Goal: Find specific page/section: Find specific page/section

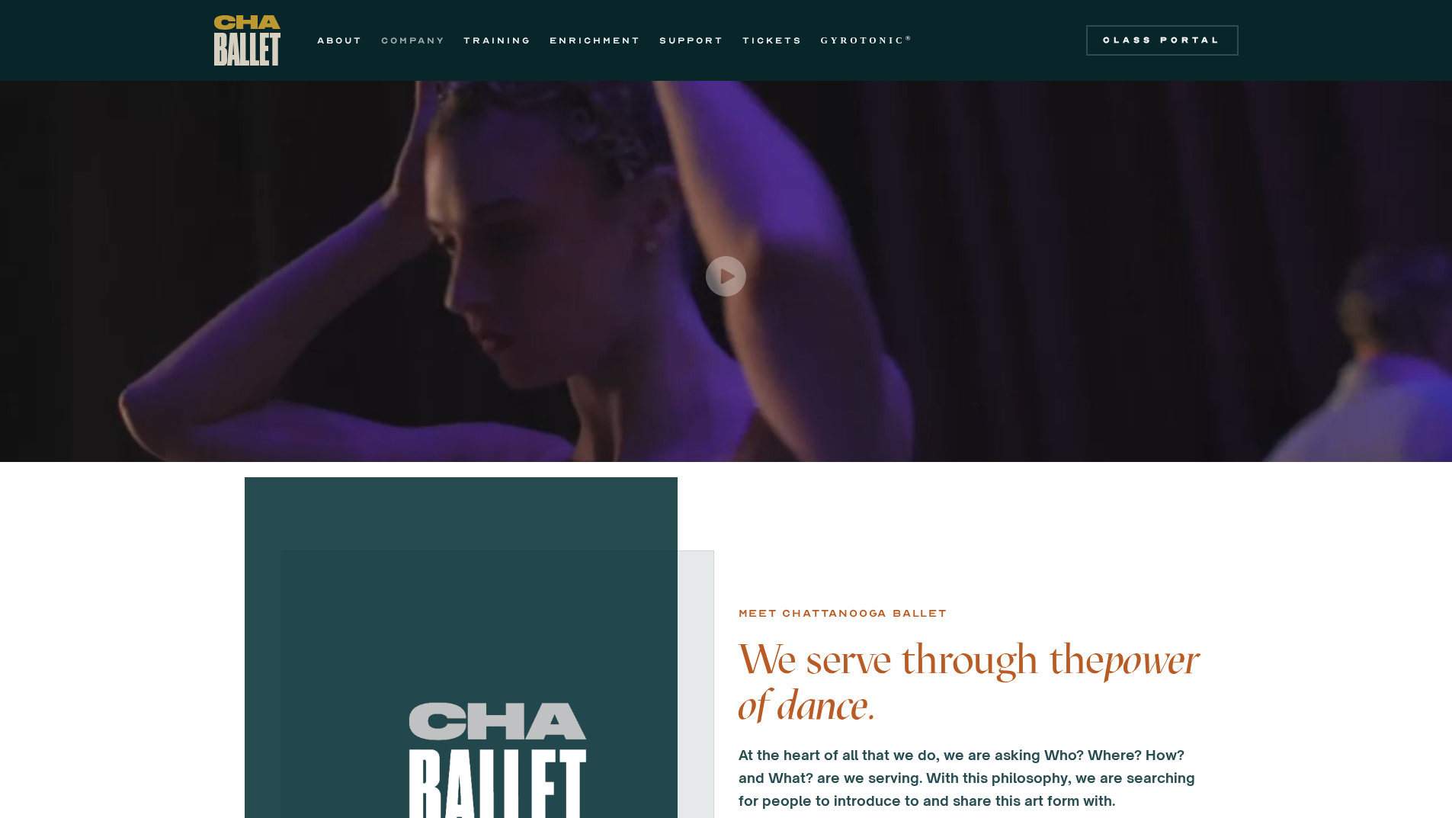
click at [389, 43] on link "COMPANY" at bounding box center [413, 40] width 64 height 18
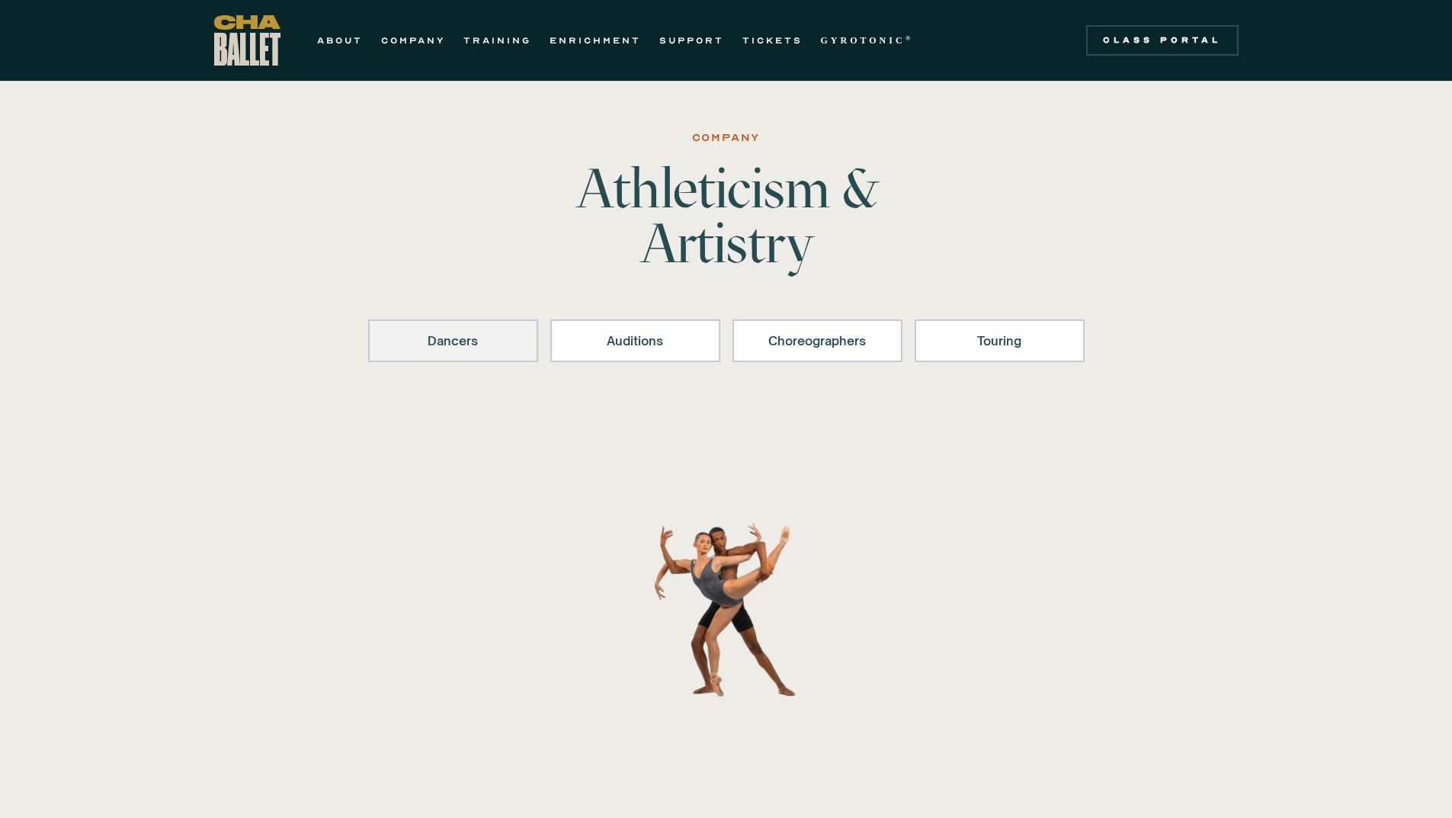
click at [434, 345] on div "Dancers" at bounding box center [453, 340] width 130 height 18
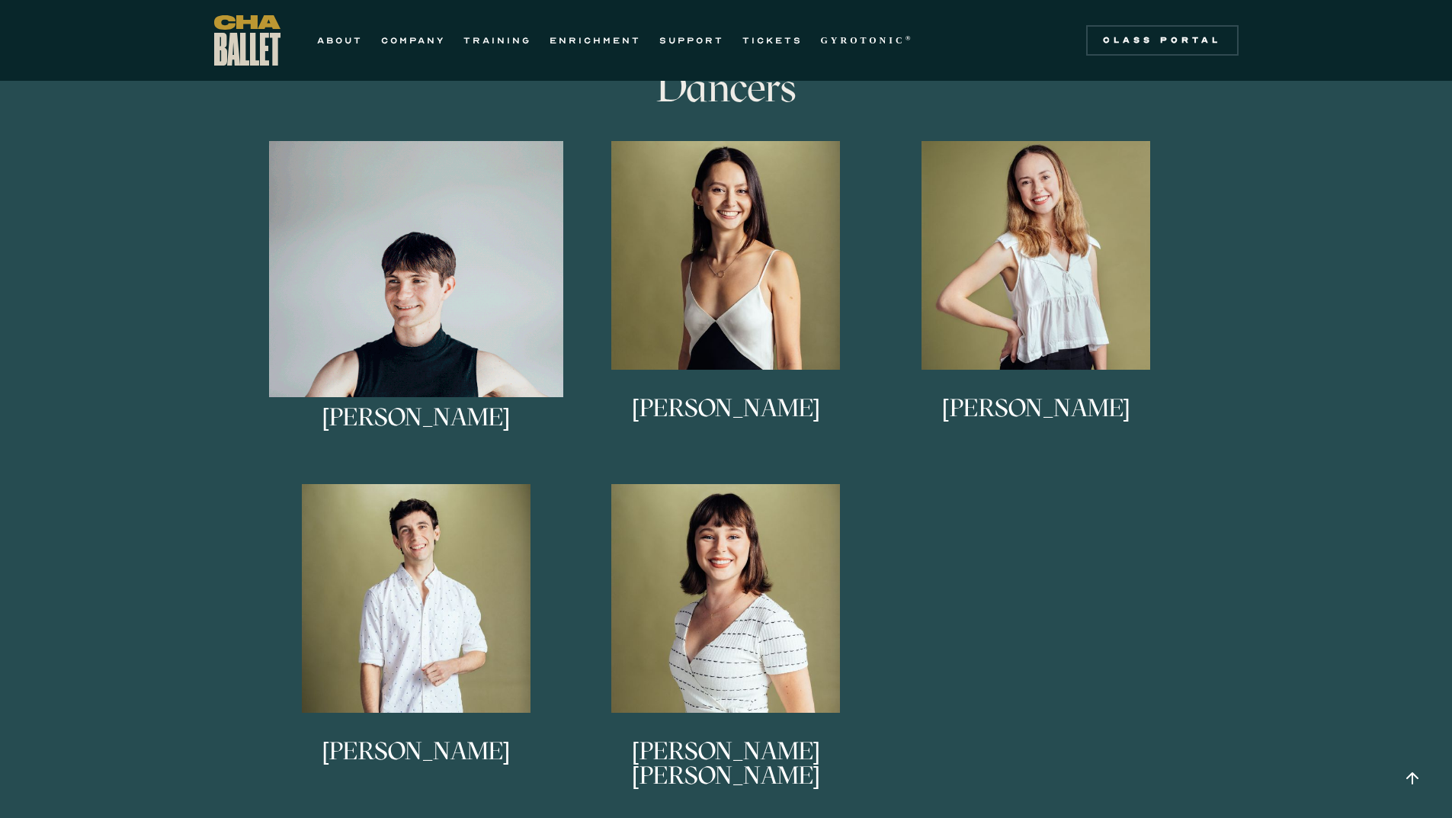
scroll to position [831, 0]
